Goal: Navigation & Orientation: Find specific page/section

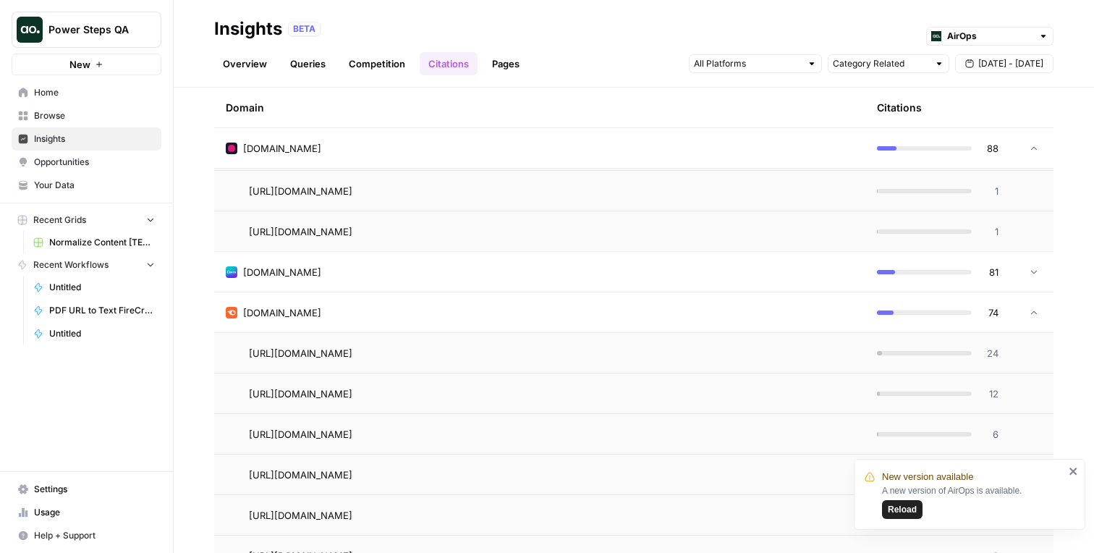
scroll to position [1892, 0]
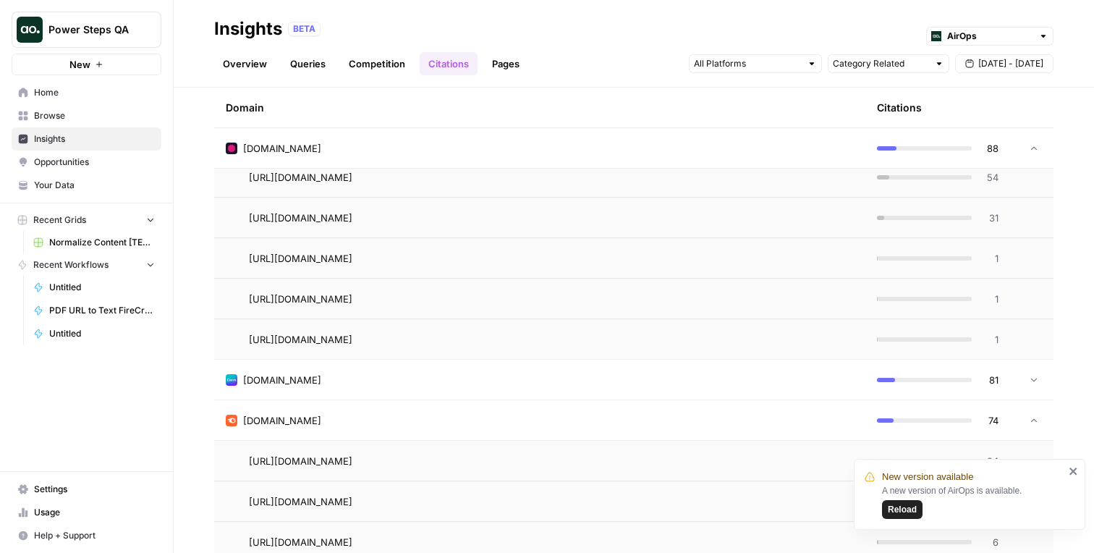
click at [895, 515] on span "Reload" at bounding box center [902, 509] width 29 height 13
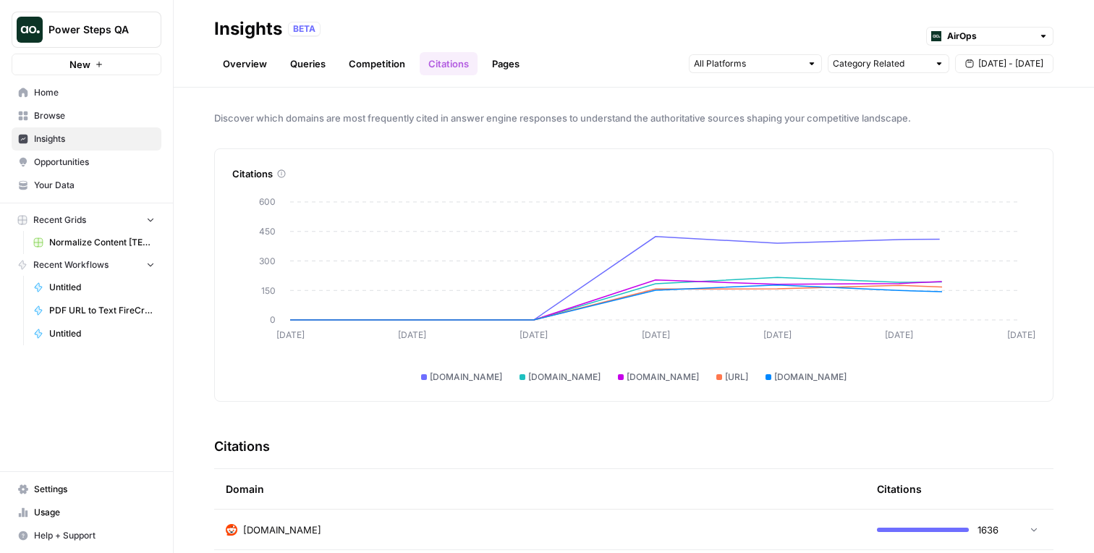
click at [82, 140] on span "Insights" at bounding box center [94, 138] width 121 height 13
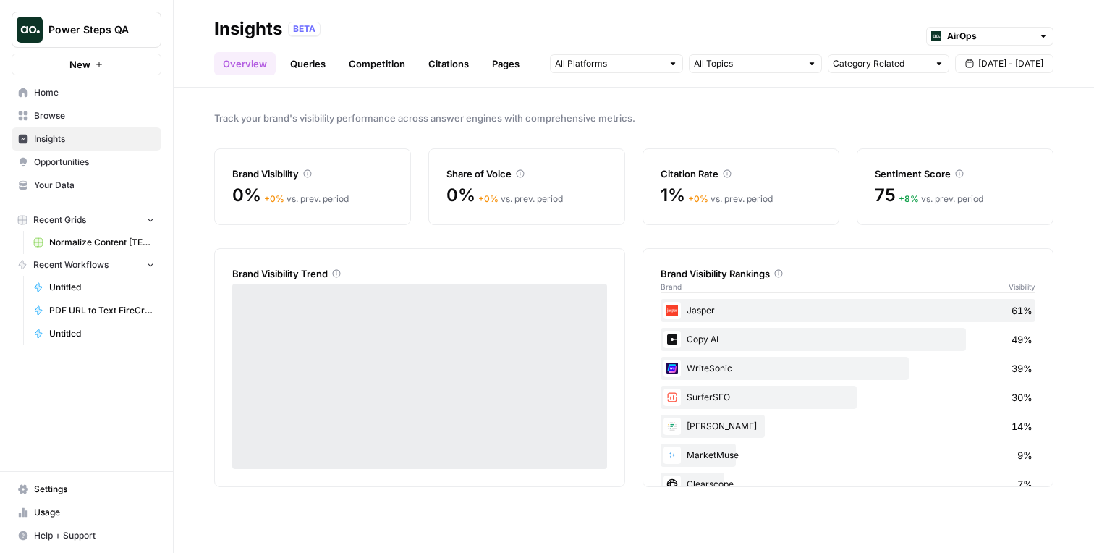
click at [319, 62] on link "Queries" at bounding box center [307, 63] width 53 height 23
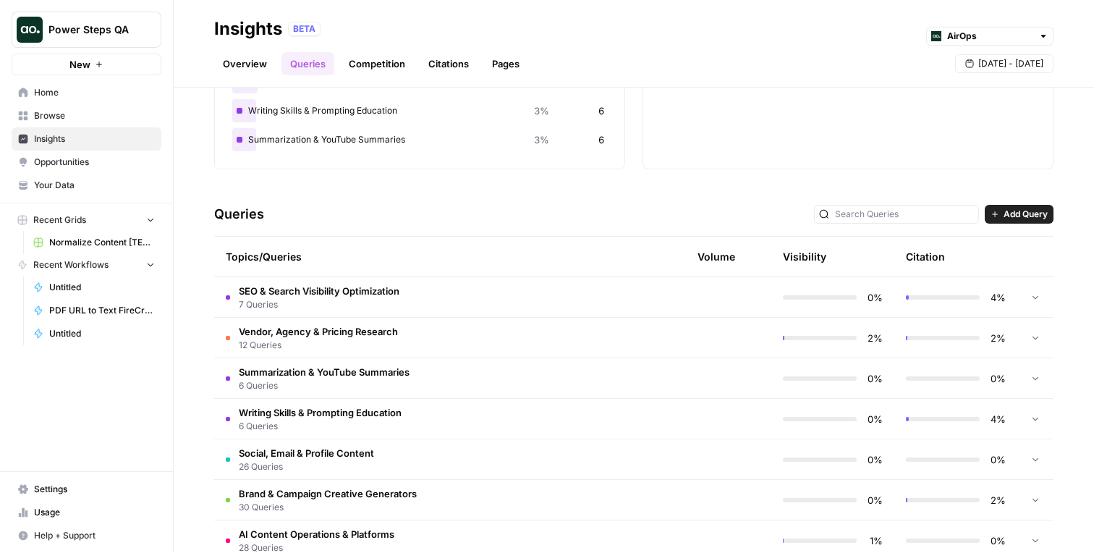
scroll to position [320, 0]
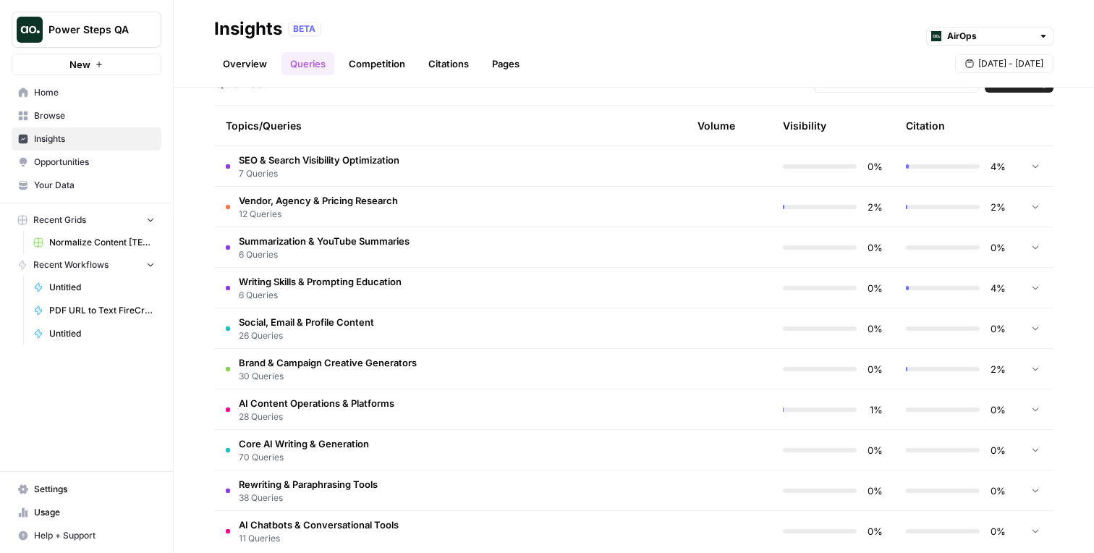
click at [640, 318] on td at bounding box center [601, 328] width 123 height 40
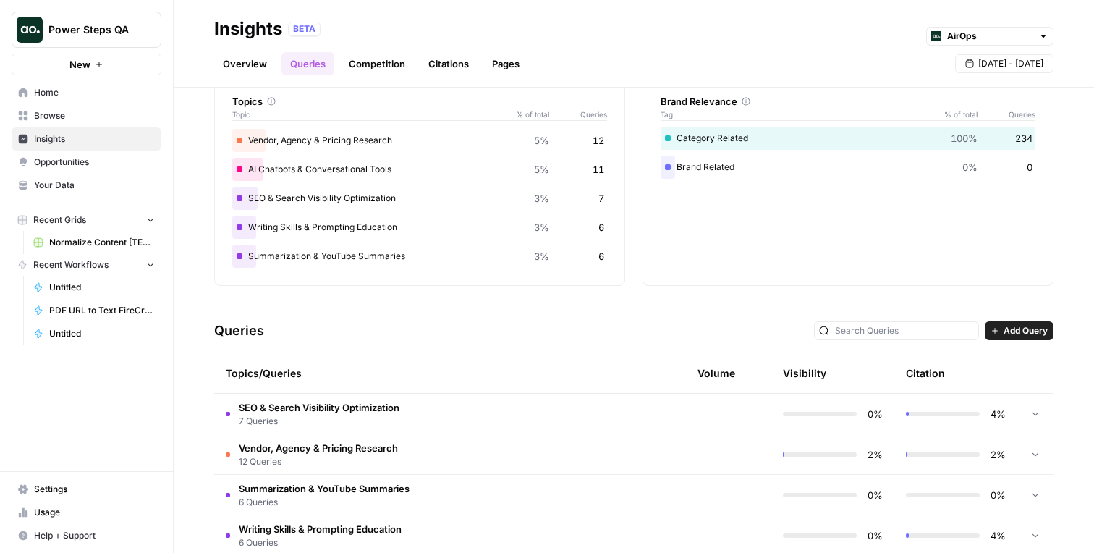
scroll to position [0, 0]
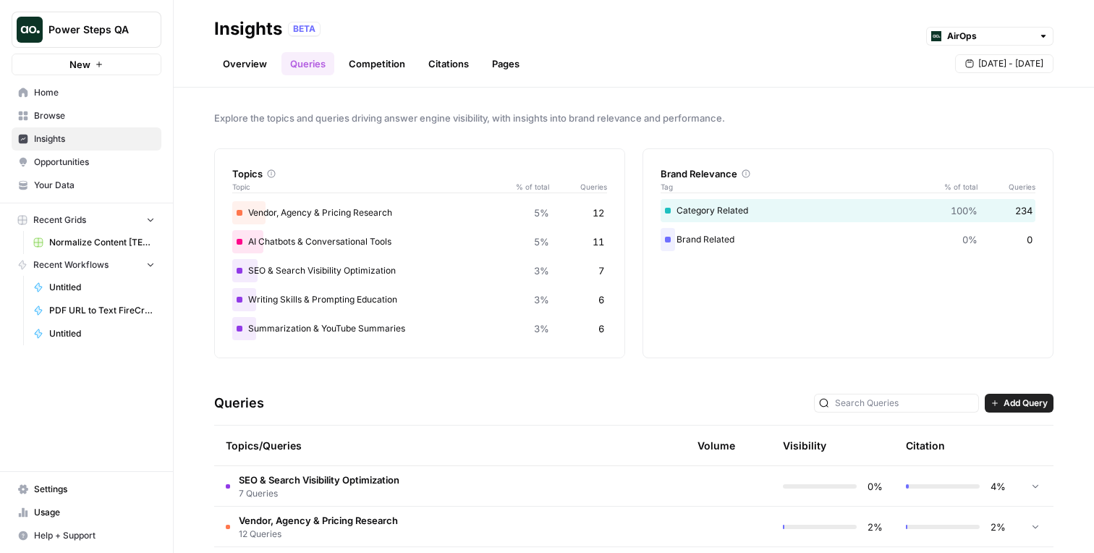
click at [89, 82] on link "Home" at bounding box center [87, 92] width 150 height 23
